Goal: Transaction & Acquisition: Purchase product/service

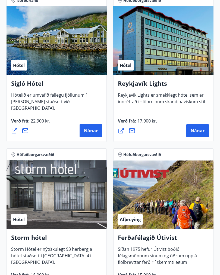
scroll to position [568, 0]
click at [197, 129] on span "Nánar" at bounding box center [198, 131] width 14 height 6
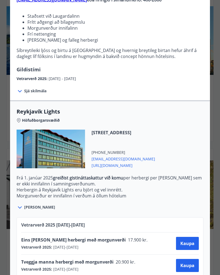
scroll to position [68, 0]
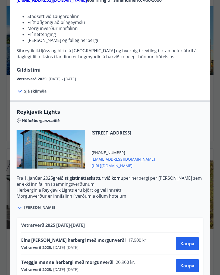
click at [188, 264] on span "Kaupa" at bounding box center [187, 265] width 14 height 6
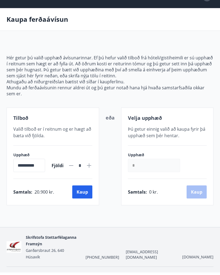
scroll to position [12, 0]
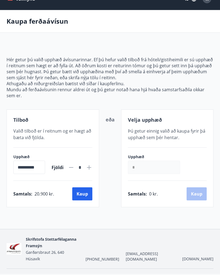
click at [155, 167] on input "*" at bounding box center [154, 166] width 52 height 13
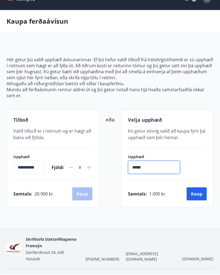
type input "******"
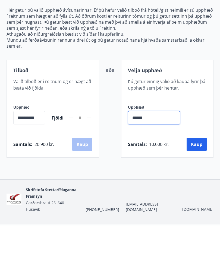
click at [198, 187] on button "Kaup" at bounding box center [197, 193] width 20 height 13
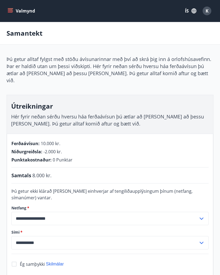
click at [9, 10] on icon "menu" at bounding box center [10, 10] width 5 height 5
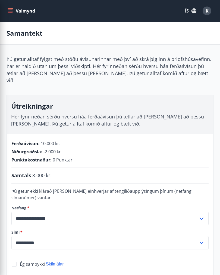
click at [129, 32] on div "Samantekt" at bounding box center [110, 33] width 220 height 23
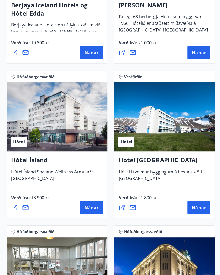
scroll to position [955, 0]
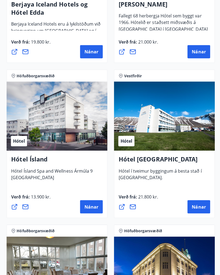
click at [92, 205] on span "Nánar" at bounding box center [91, 205] width 14 height 6
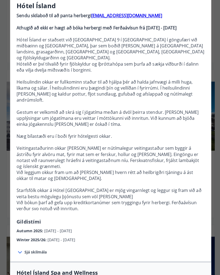
scroll to position [47, 0]
click at [70, 226] on span "[DATE] - [DATE]" at bounding box center [57, 228] width 27 height 5
click at [33, 226] on span "Autumn 2025 :" at bounding box center [30, 228] width 27 height 5
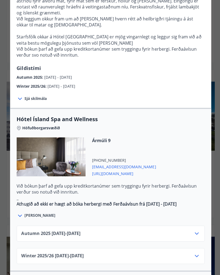
scroll to position [200, 0]
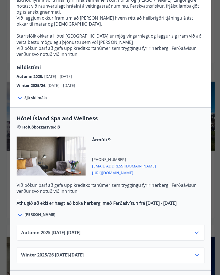
click at [196, 230] on icon at bounding box center [196, 231] width 4 height 2
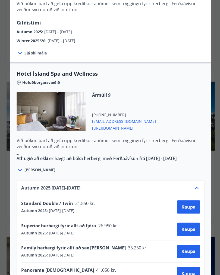
scroll to position [245, 0]
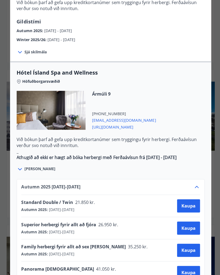
click at [188, 201] on span "Kaupa" at bounding box center [187, 204] width 14 height 6
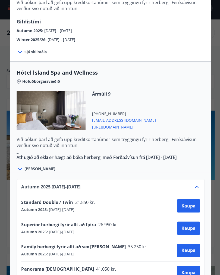
scroll to position [2, 0]
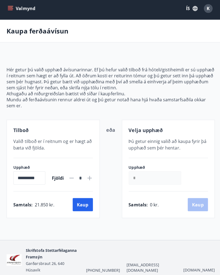
click at [143, 177] on input "*" at bounding box center [154, 176] width 52 height 13
click at [135, 86] on p "Hér getur þú valið upphæð ávísunarinnar. Ef þú hefur valið tilboð frá hóteli/gi…" at bounding box center [110, 78] width 207 height 24
click at [137, 176] on input "*" at bounding box center [154, 176] width 52 height 13
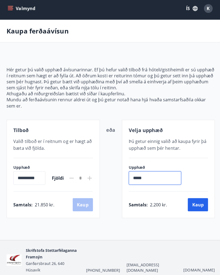
type input "******"
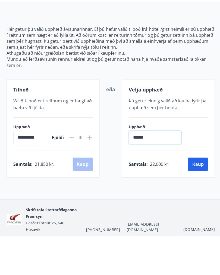
click at [197, 197] on button "Kaup" at bounding box center [197, 203] width 20 height 13
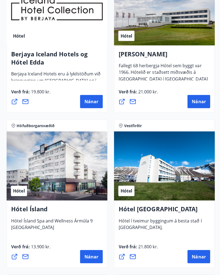
scroll to position [906, 0]
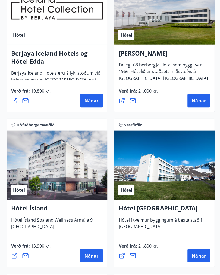
click at [90, 252] on span "Nánar" at bounding box center [91, 254] width 14 height 6
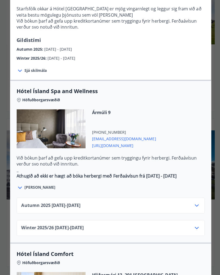
scroll to position [227, 0]
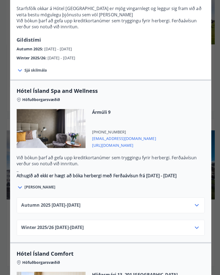
click at [196, 200] on icon at bounding box center [195, 203] width 7 height 7
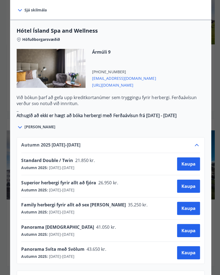
scroll to position [287, 0]
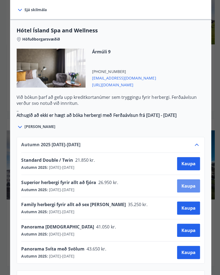
click at [188, 182] on span "Kaupa" at bounding box center [187, 185] width 14 height 6
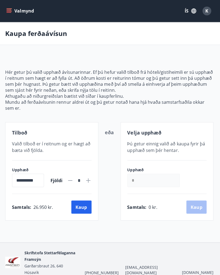
scroll to position [9, 0]
